Goal: Browse casually

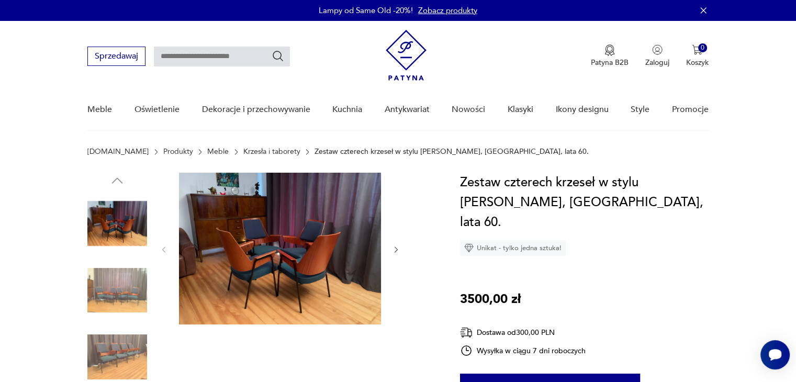
click at [397, 248] on icon "button" at bounding box center [396, 250] width 9 height 9
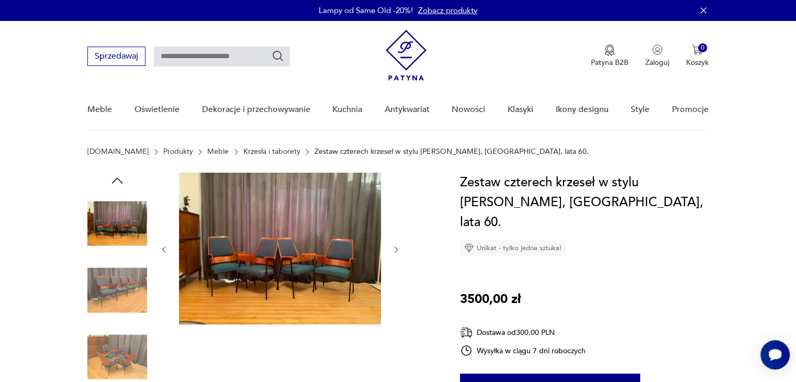
click at [397, 248] on icon "button" at bounding box center [396, 250] width 9 height 9
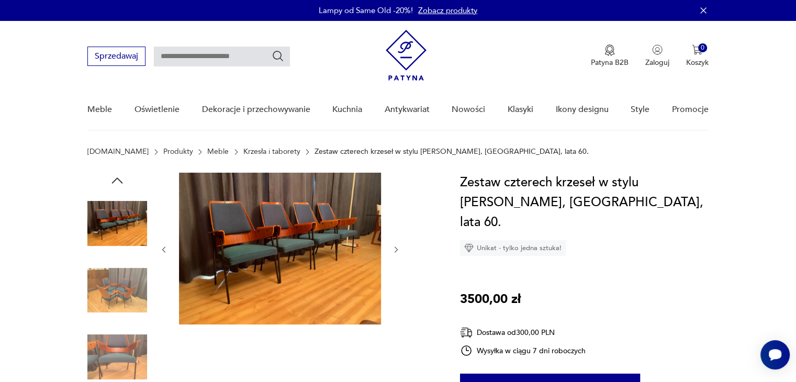
click at [397, 248] on icon "button" at bounding box center [396, 250] width 9 height 9
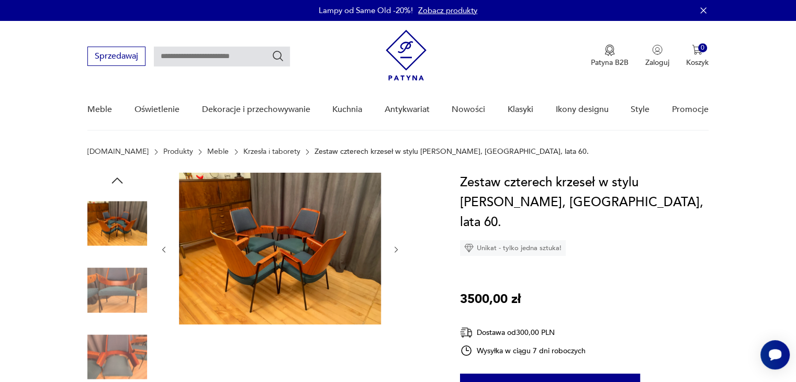
click at [397, 248] on icon "button" at bounding box center [396, 250] width 9 height 9
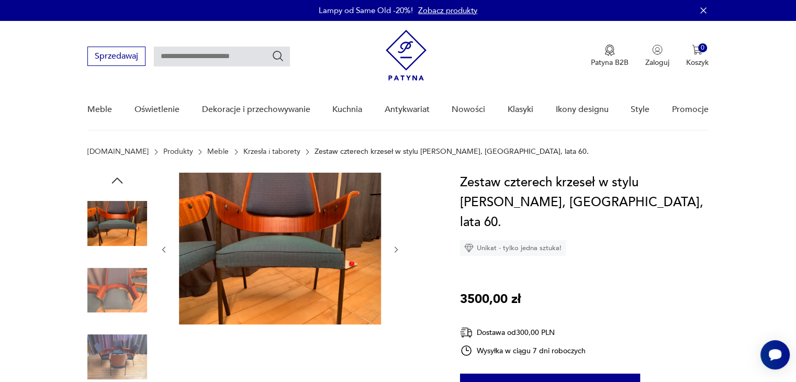
click at [397, 248] on icon "button" at bounding box center [396, 250] width 9 height 9
